Goal: Transaction & Acquisition: Purchase product/service

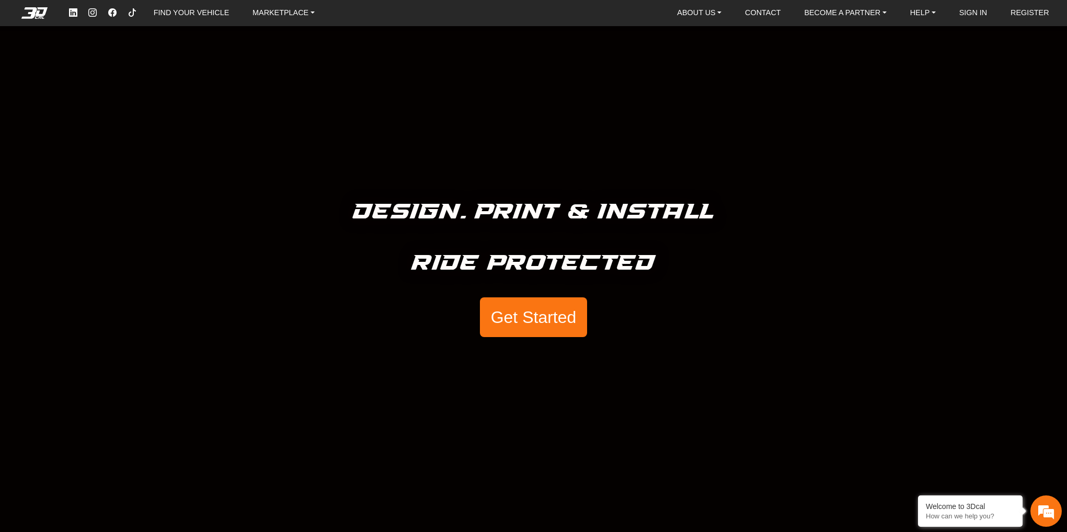
click at [560, 322] on button "Get Started" at bounding box center [533, 317] width 107 height 40
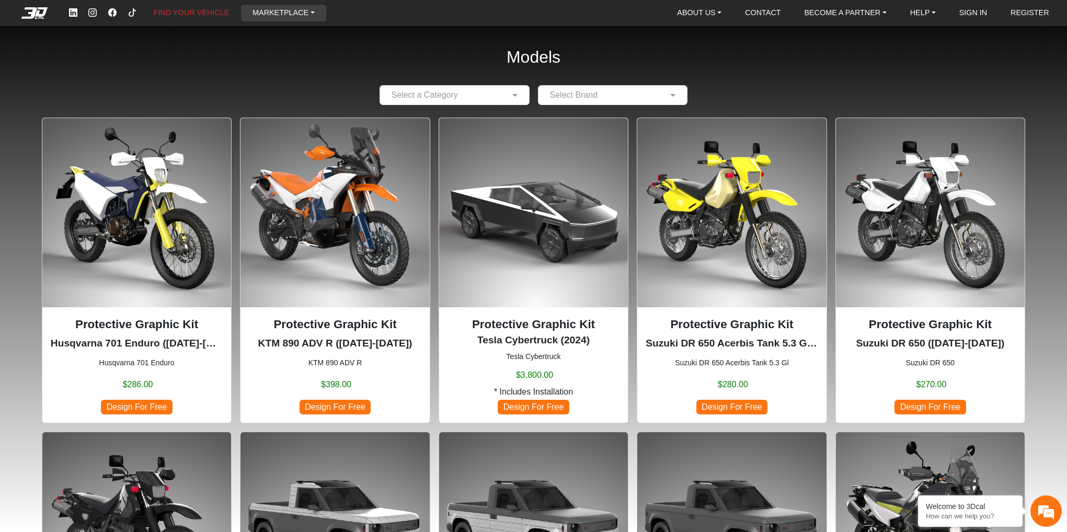
click at [287, 12] on link "MARKETPLACE" at bounding box center [283, 13] width 71 height 17
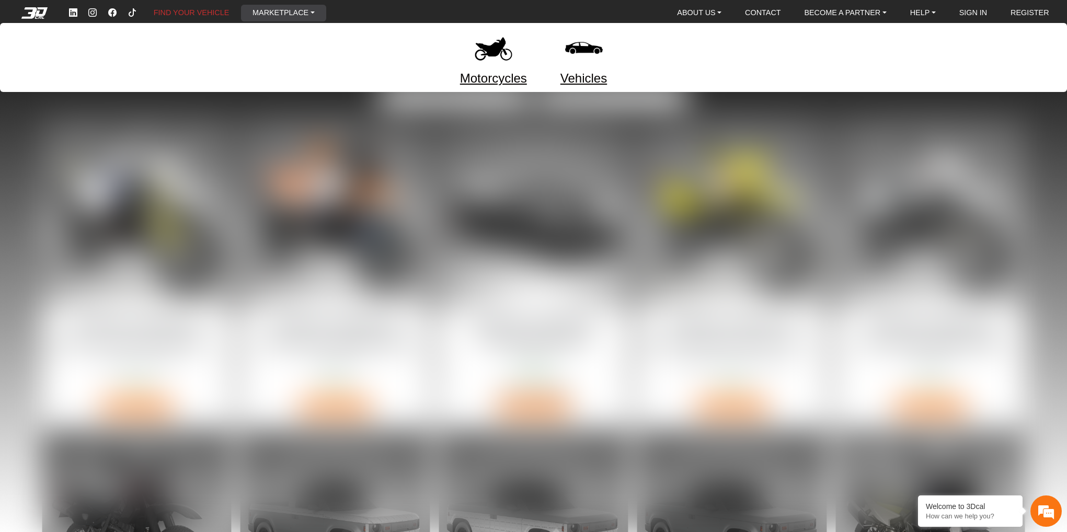
click at [490, 53] on img at bounding box center [494, 48] width 44 height 44
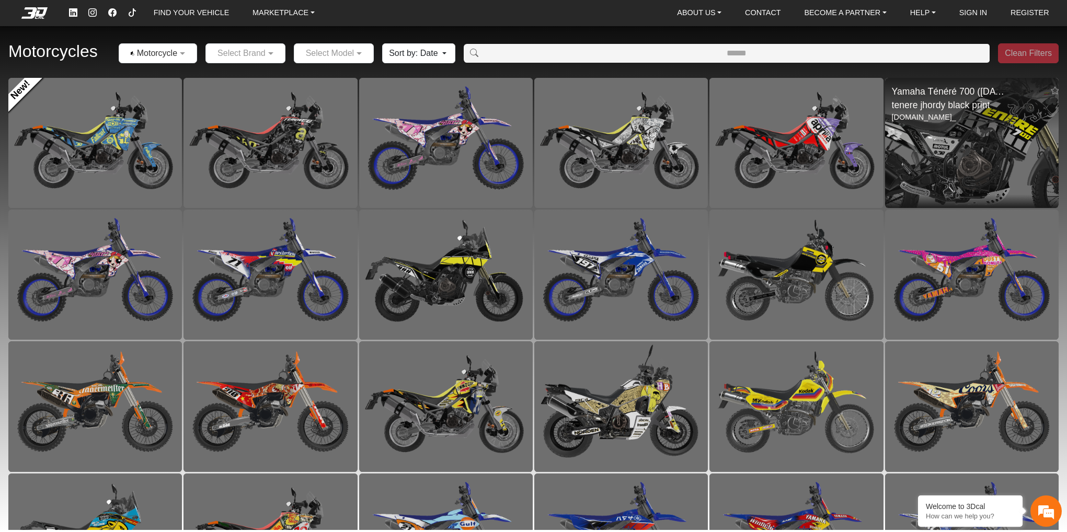
click at [957, 154] on img at bounding box center [971, 143] width 347 height 260
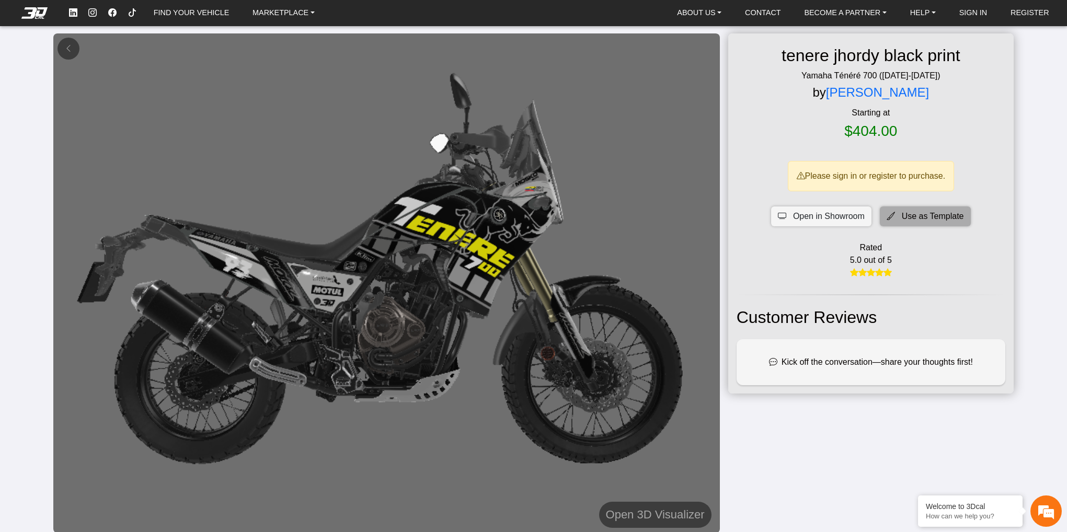
click at [890, 211] on icon at bounding box center [891, 216] width 8 height 13
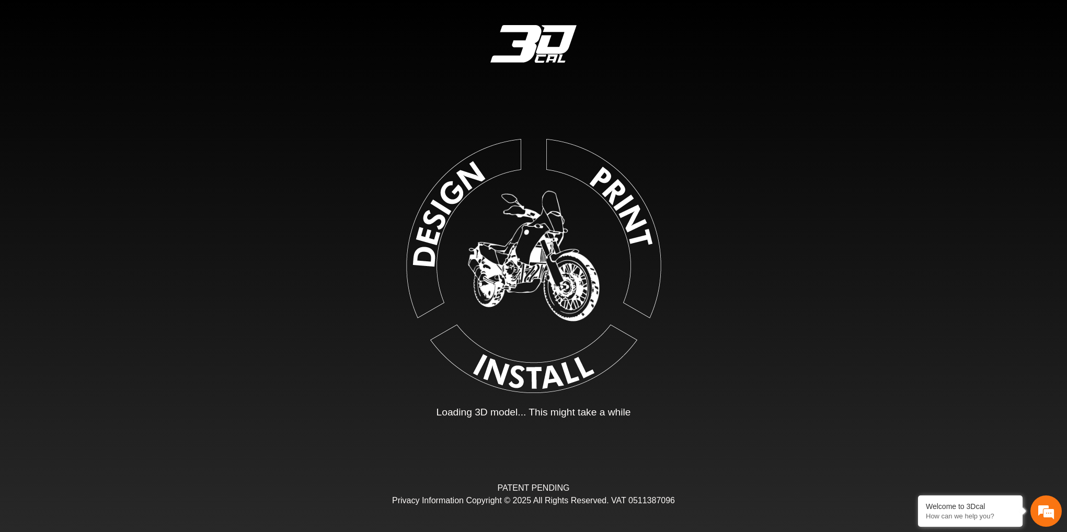
type input "*"
type input "*******"
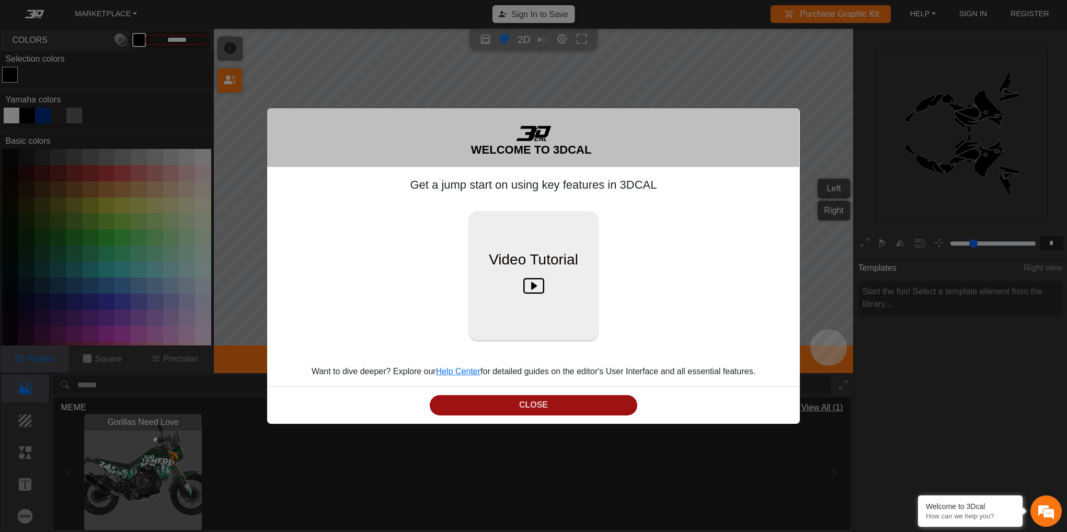
click at [573, 406] on button "CLOSE" at bounding box center [534, 405] width 208 height 20
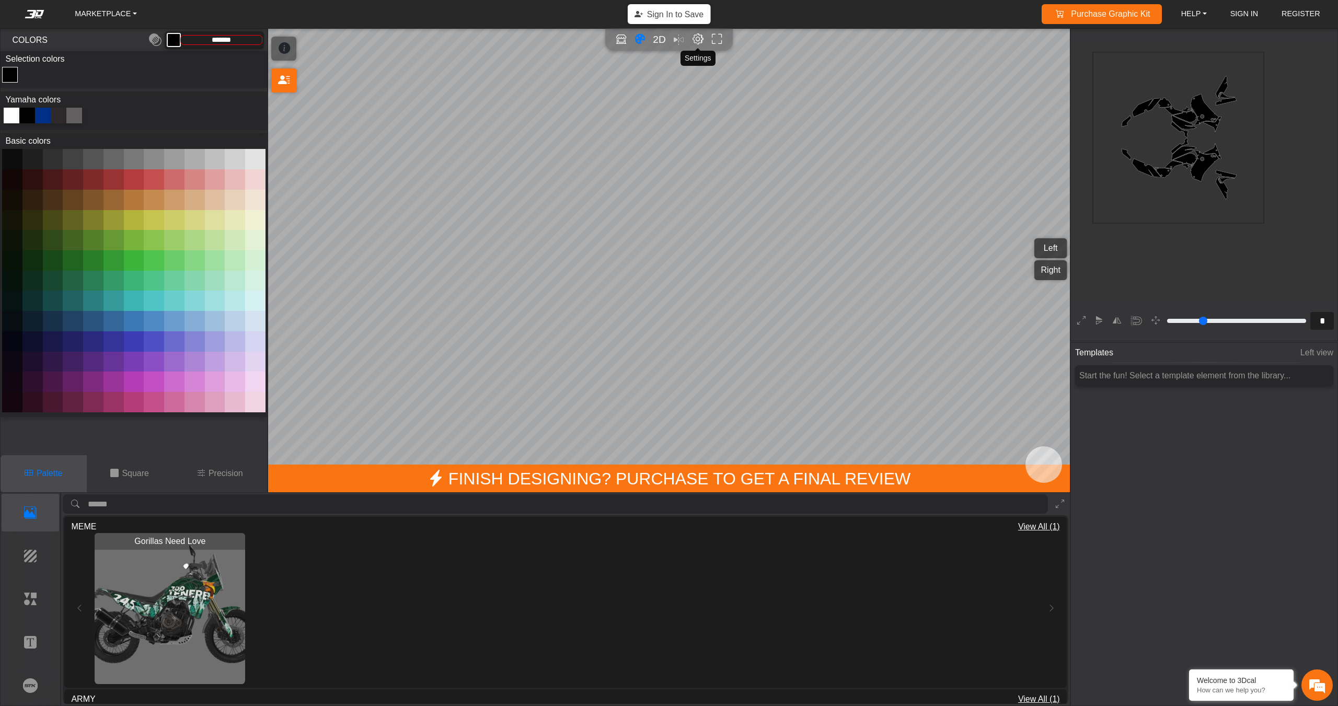
click at [693, 38] on em "Editor settings" at bounding box center [698, 39] width 11 height 12
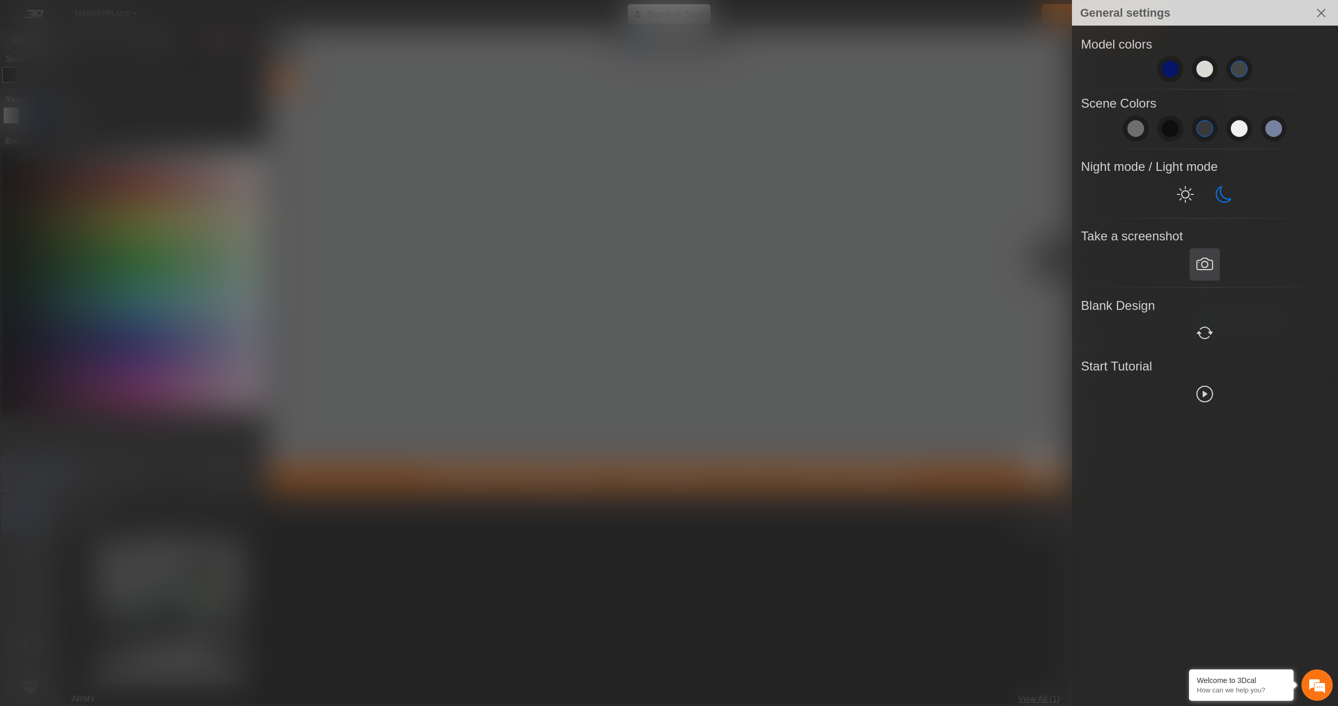
click at [1067, 257] on em at bounding box center [1205, 264] width 17 height 19
